Goal: Find specific page/section: Find specific page/section

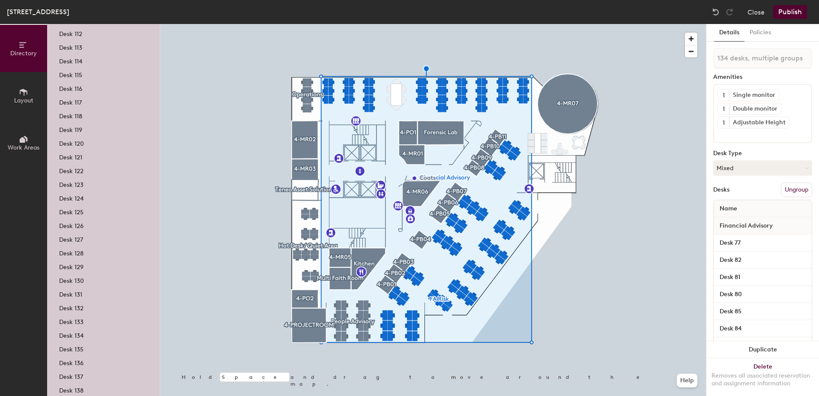
scroll to position [1609, 0]
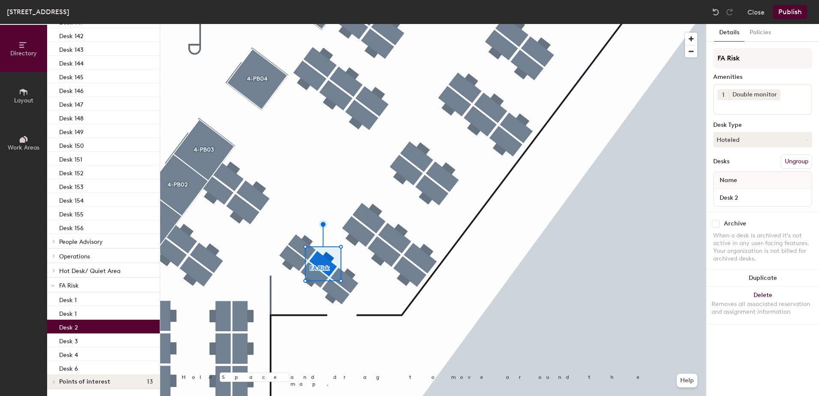
click at [89, 327] on div "Desk 2" at bounding box center [103, 327] width 113 height 14
click at [87, 339] on div "Desk 3" at bounding box center [103, 340] width 113 height 14
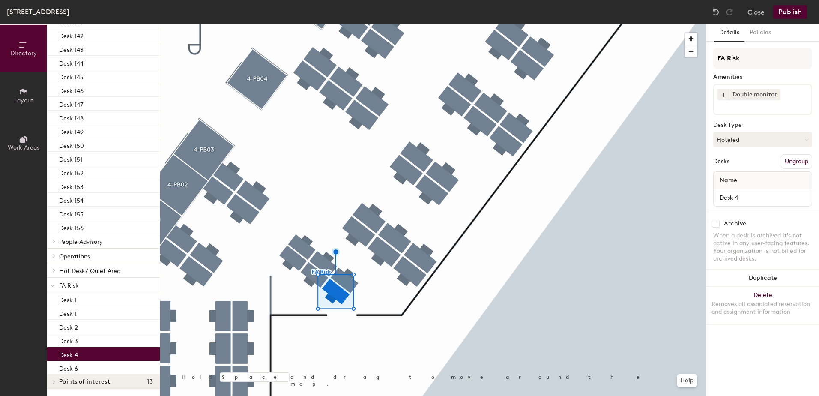
click at [90, 354] on div "Desk 4" at bounding box center [103, 354] width 113 height 14
click at [93, 367] on div "Desk 6" at bounding box center [103, 368] width 113 height 14
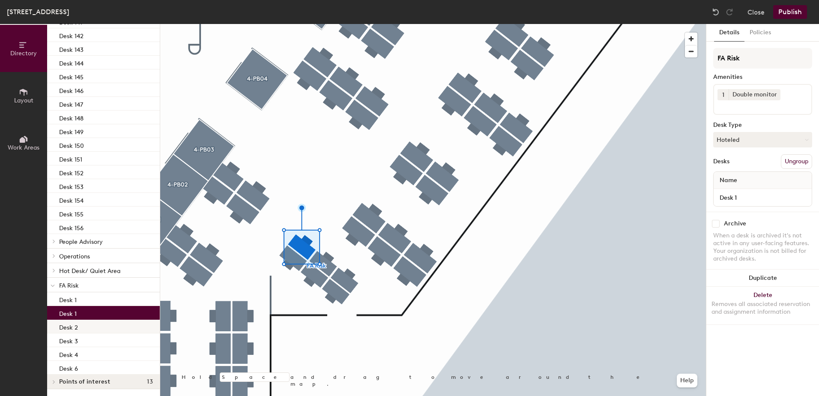
click at [99, 321] on div "Desk 2" at bounding box center [103, 327] width 113 height 14
click at [96, 313] on div "Desk 1" at bounding box center [103, 313] width 113 height 14
click at [99, 315] on div "Desk 1" at bounding box center [103, 313] width 113 height 14
click at [94, 329] on div "Desk 2" at bounding box center [103, 327] width 113 height 14
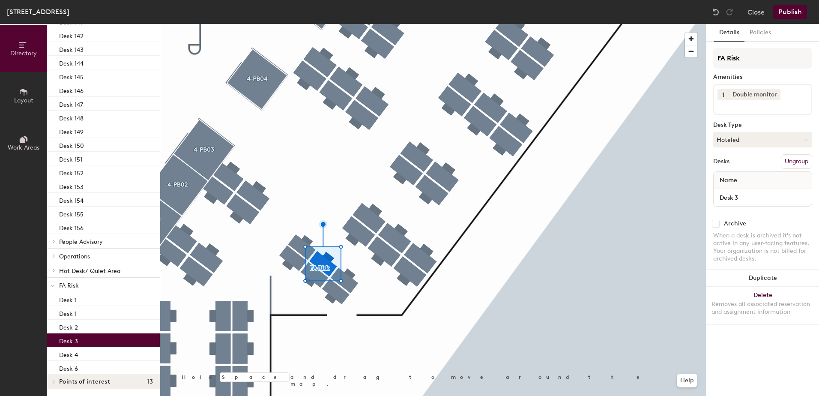
click at [93, 339] on div "Desk 3" at bounding box center [103, 340] width 113 height 14
click at [93, 352] on div "Desk 4" at bounding box center [103, 354] width 113 height 14
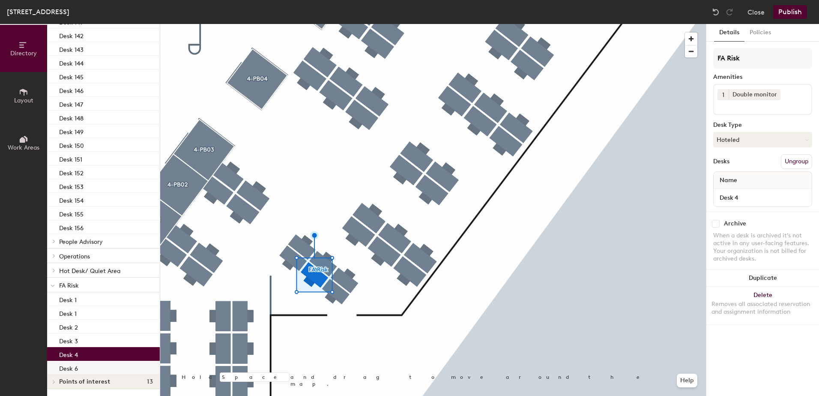
click at [100, 366] on div "Desk 6" at bounding box center [103, 368] width 113 height 14
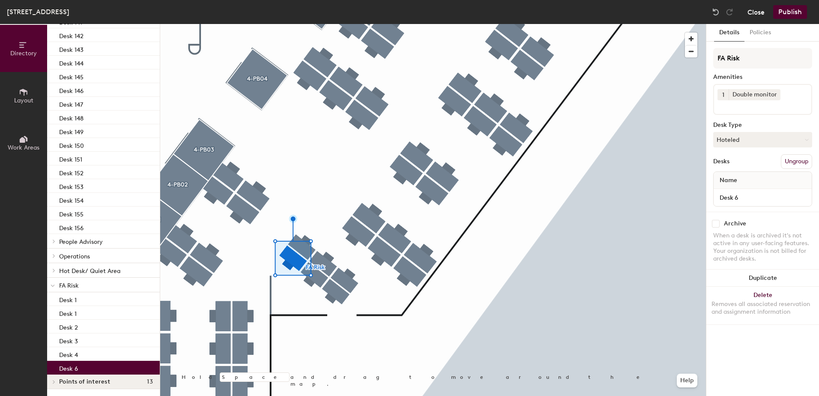
click at [753, 11] on button "Close" at bounding box center [756, 12] width 17 height 14
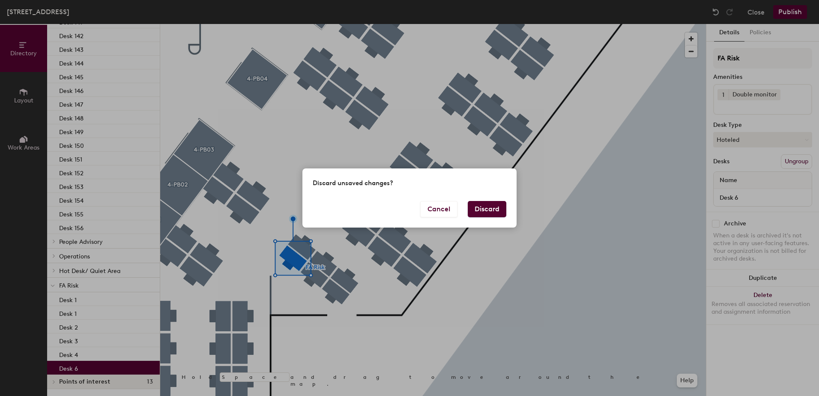
click at [501, 214] on button "Discard" at bounding box center [487, 209] width 39 height 16
